Goal: Find specific page/section: Find specific page/section

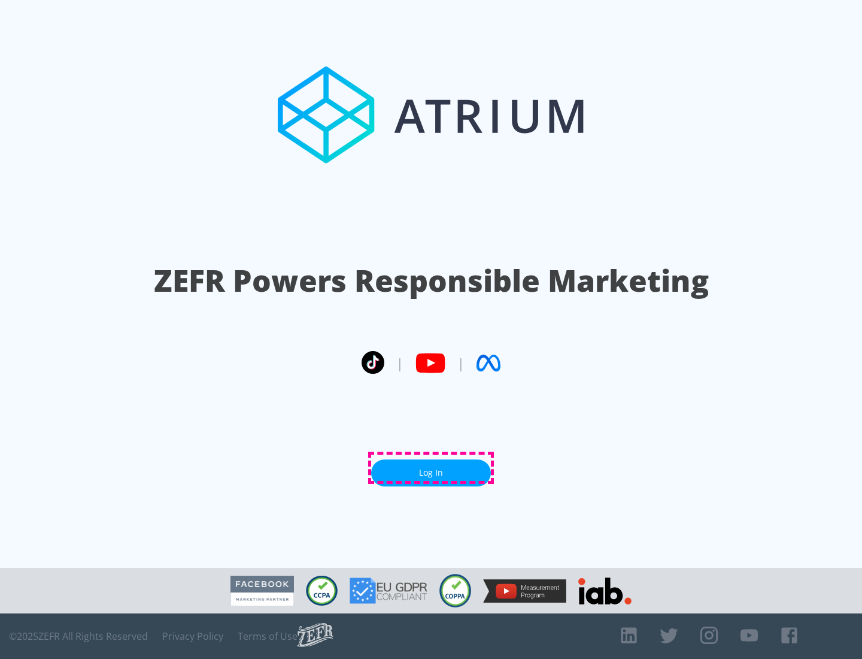
click at [431, 468] on link "Log In" at bounding box center [431, 472] width 120 height 27
